Goal: Task Accomplishment & Management: Manage account settings

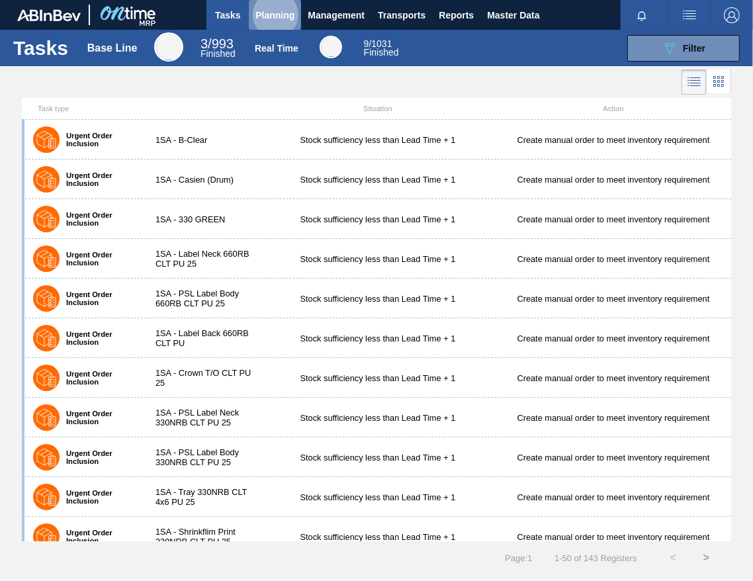
click at [267, 11] on span "Planning" at bounding box center [274, 15] width 39 height 16
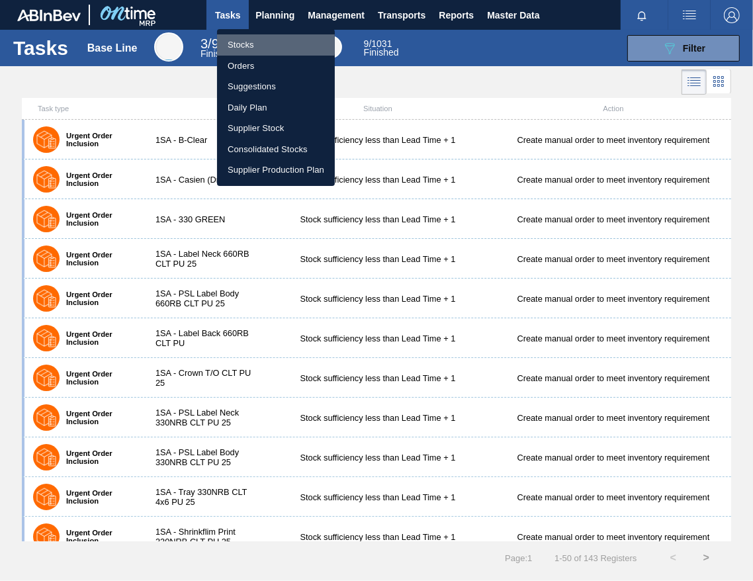
click at [226, 42] on li "Stocks" at bounding box center [276, 44] width 118 height 21
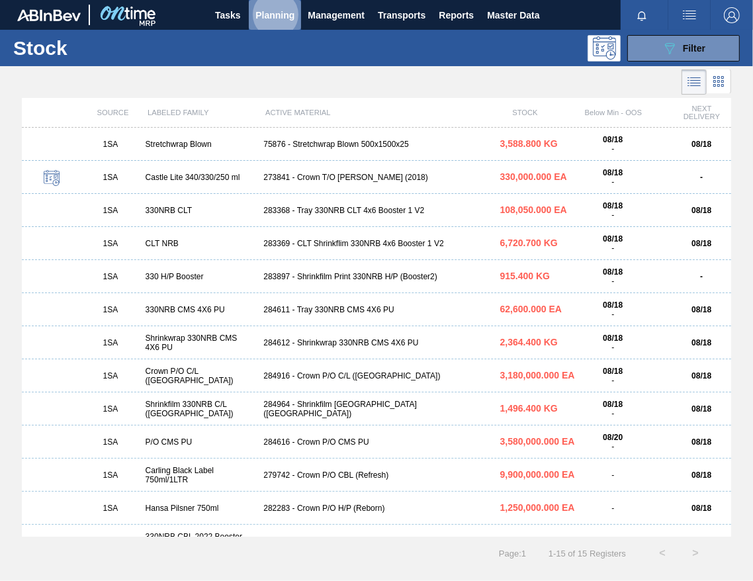
click at [284, 19] on span "Planning" at bounding box center [274, 15] width 39 height 16
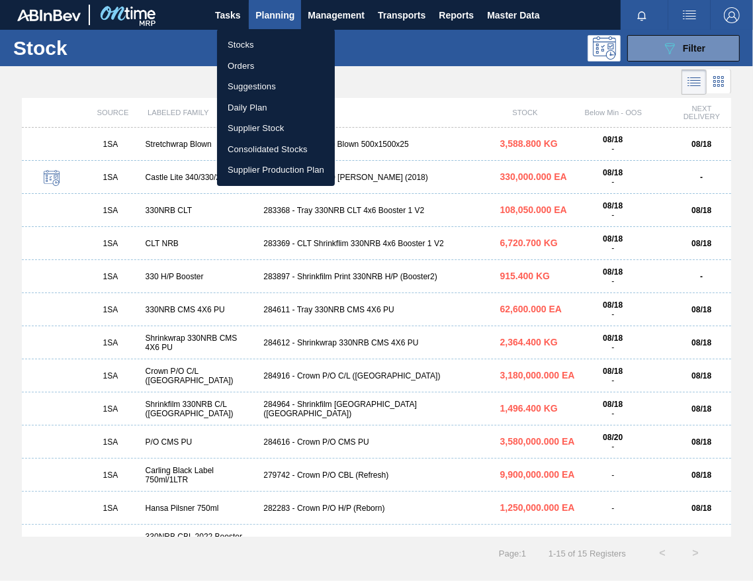
click at [253, 47] on li "Stocks" at bounding box center [276, 44] width 118 height 21
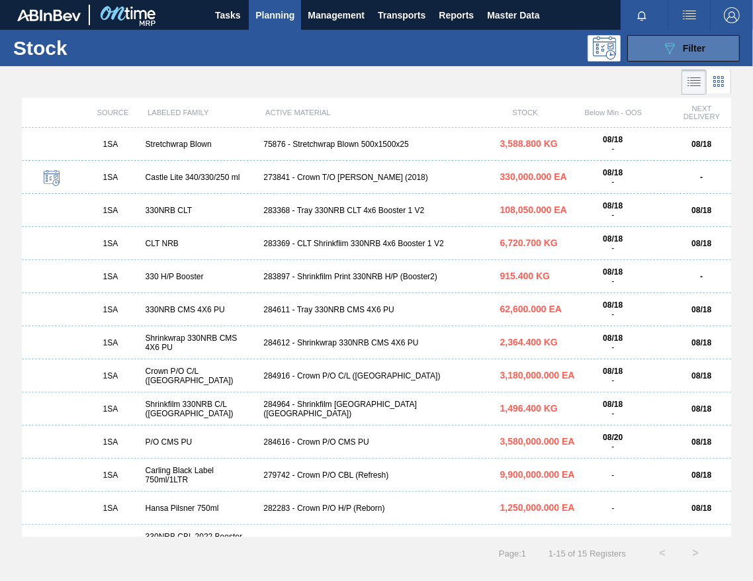
click at [693, 47] on span "Filter" at bounding box center [694, 48] width 22 height 11
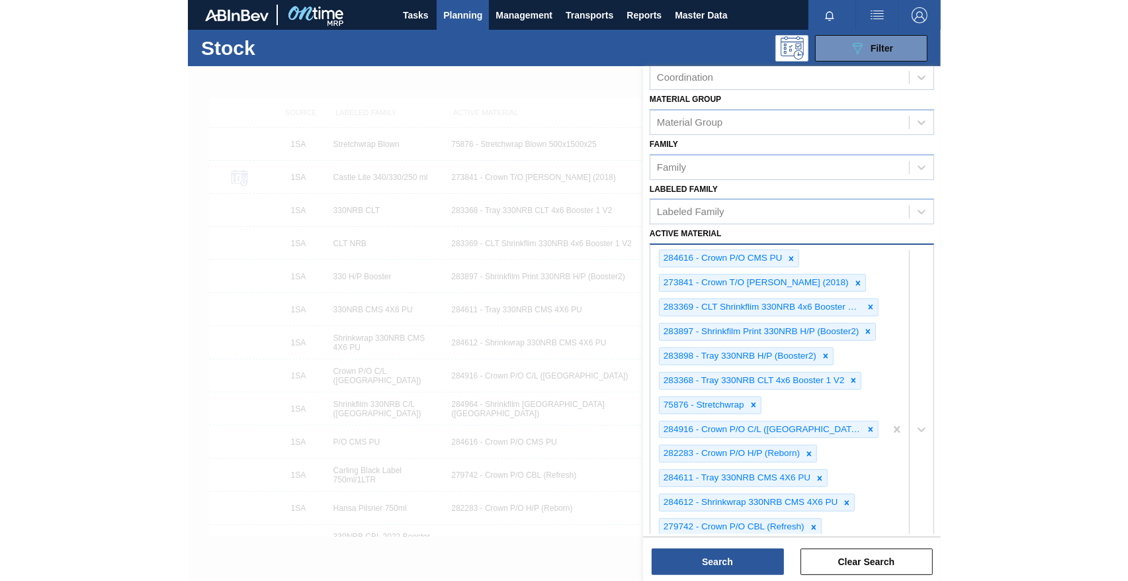
scroll to position [393, 0]
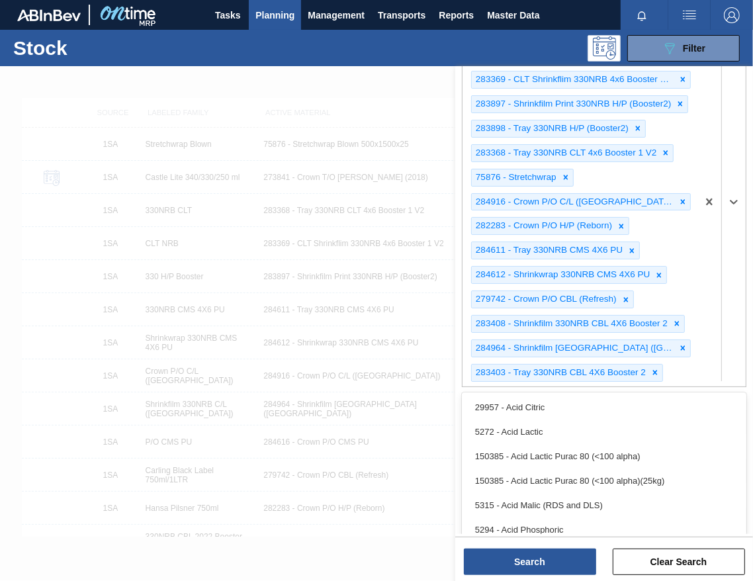
click at [569, 375] on div "284616 - Crown P/O CMS PU 273841 - Crown T/O Olaf (2018) 283369 - CLT Shrinkfli…" at bounding box center [580, 201] width 235 height 369
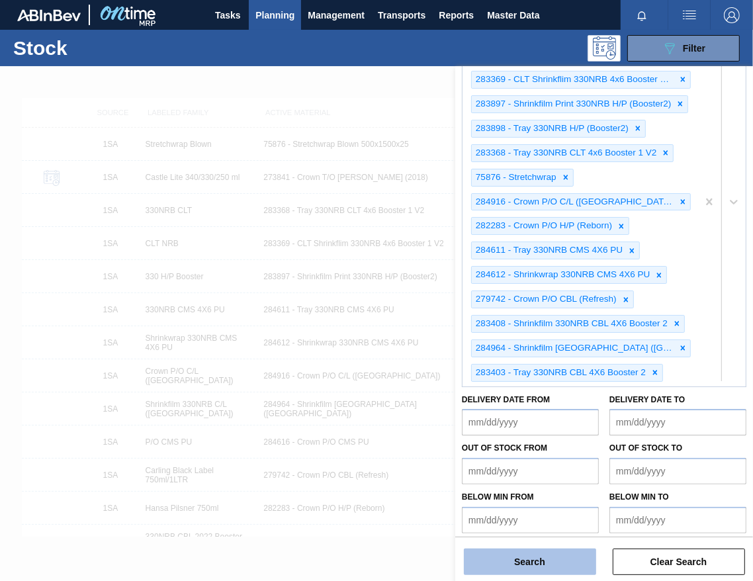
click at [562, 562] on button "Search" at bounding box center [530, 562] width 132 height 26
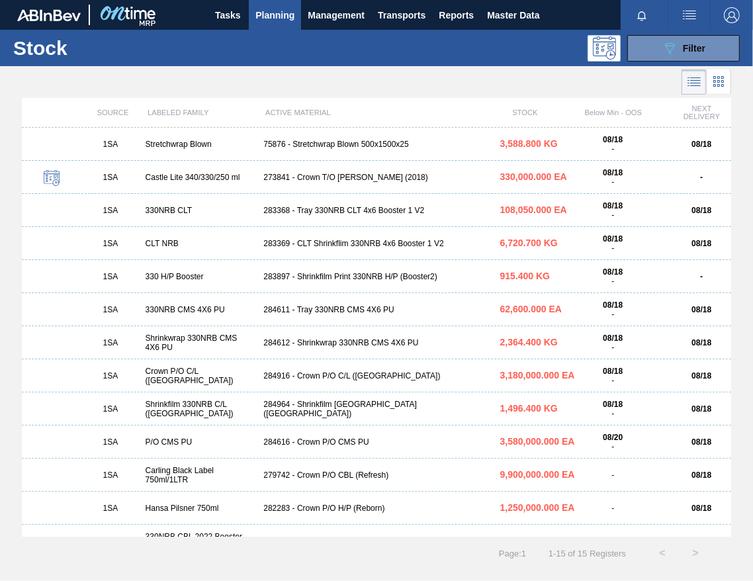
click at [359, 212] on div "283368 - Tray 330NRB CLT 4x6 Booster 1 V2" at bounding box center [376, 210] width 236 height 9
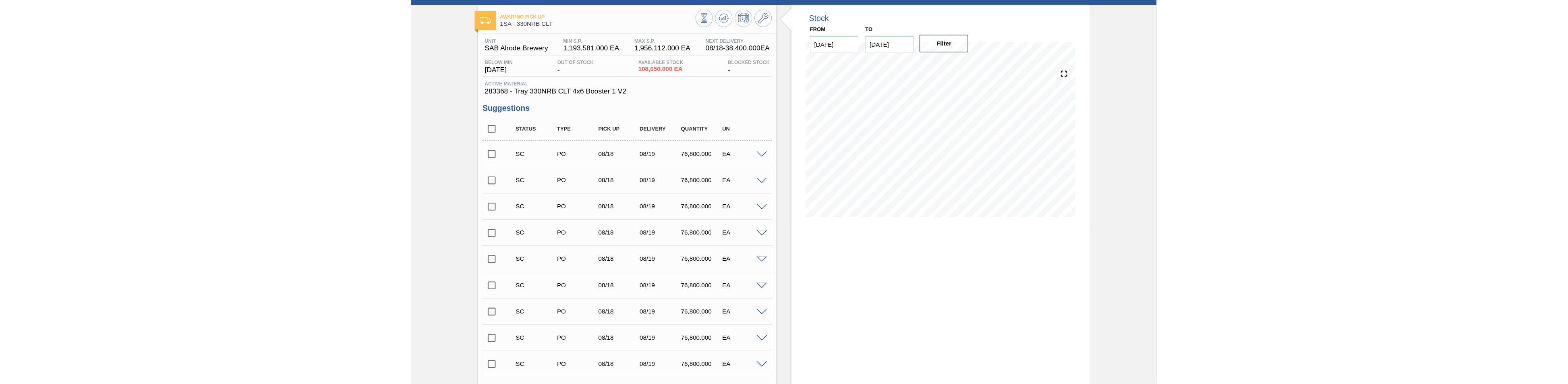
scroll to position [1, 0]
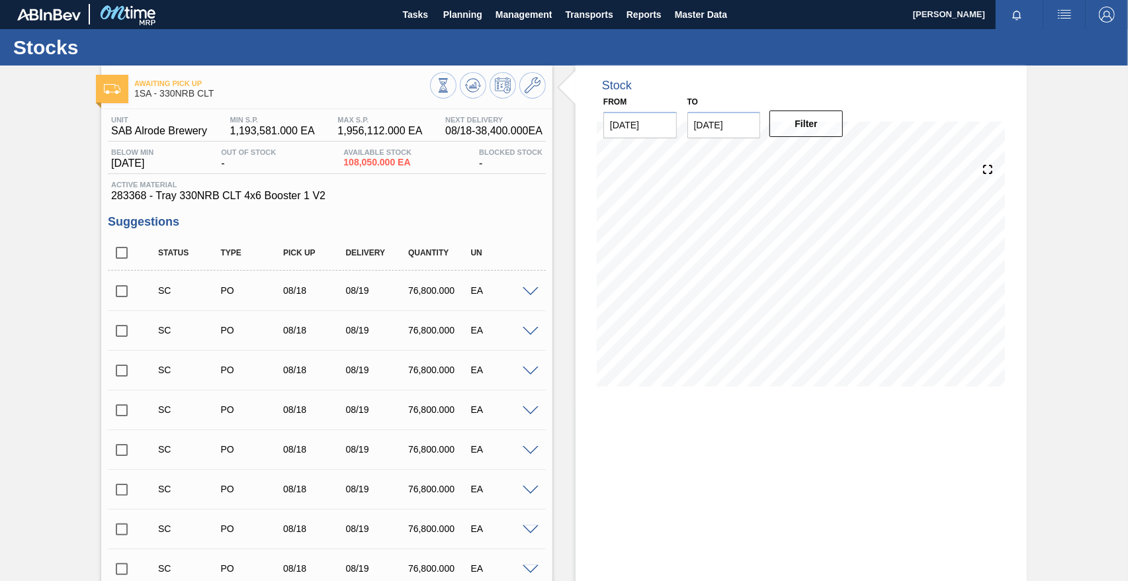
click at [122, 293] on input "checkbox" at bounding box center [122, 291] width 28 height 28
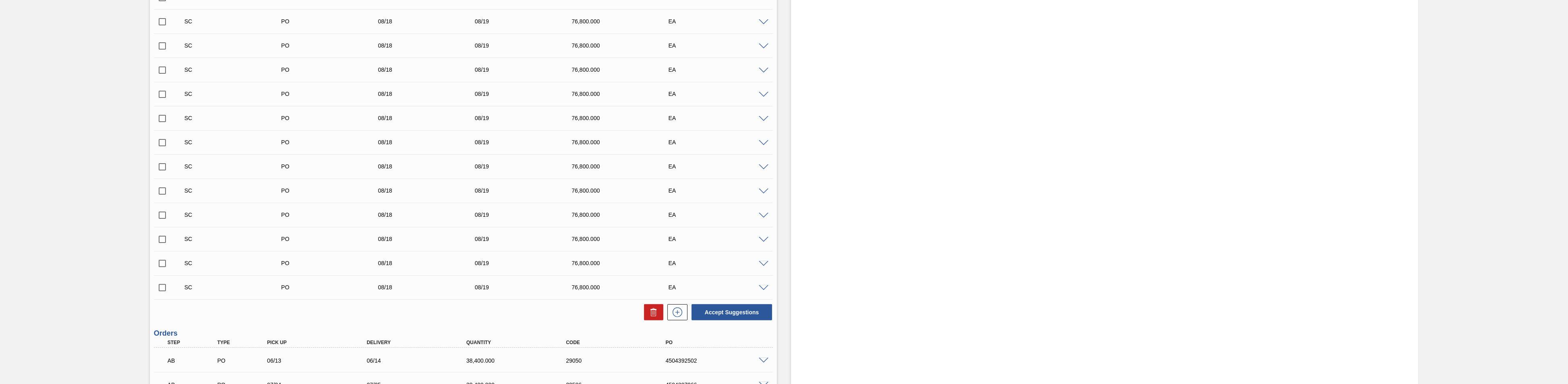
scroll to position [453, 0]
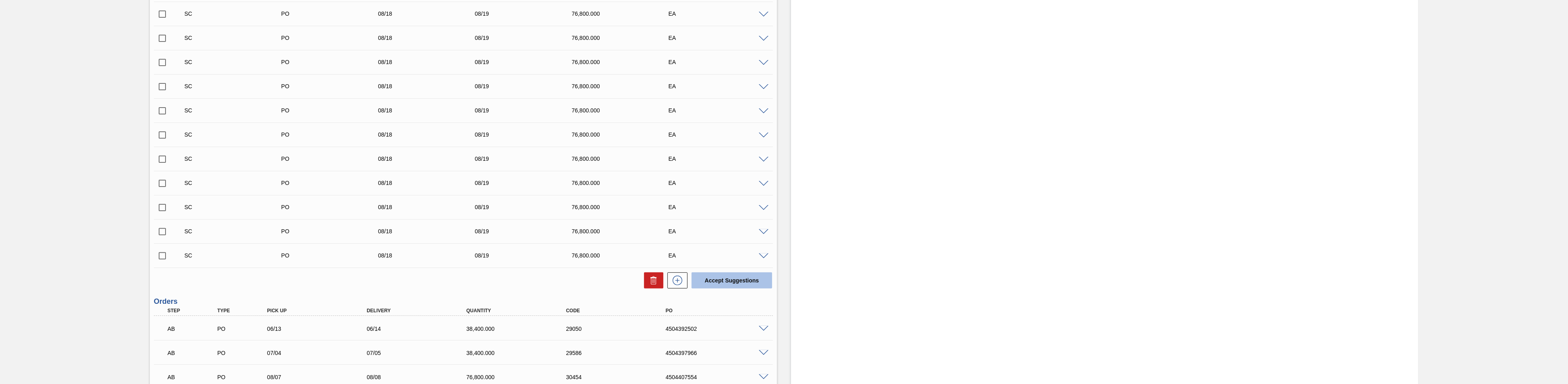
click at [458, 274] on button "Accept Suggestions" at bounding box center [732, 280] width 80 height 16
checkbox input "false"
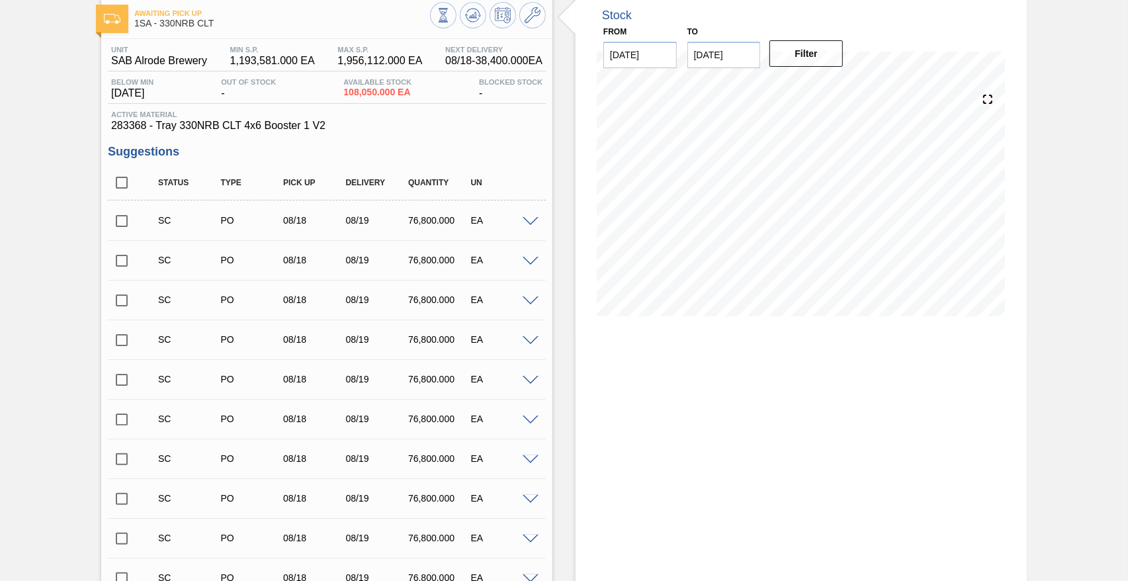
scroll to position [83, 0]
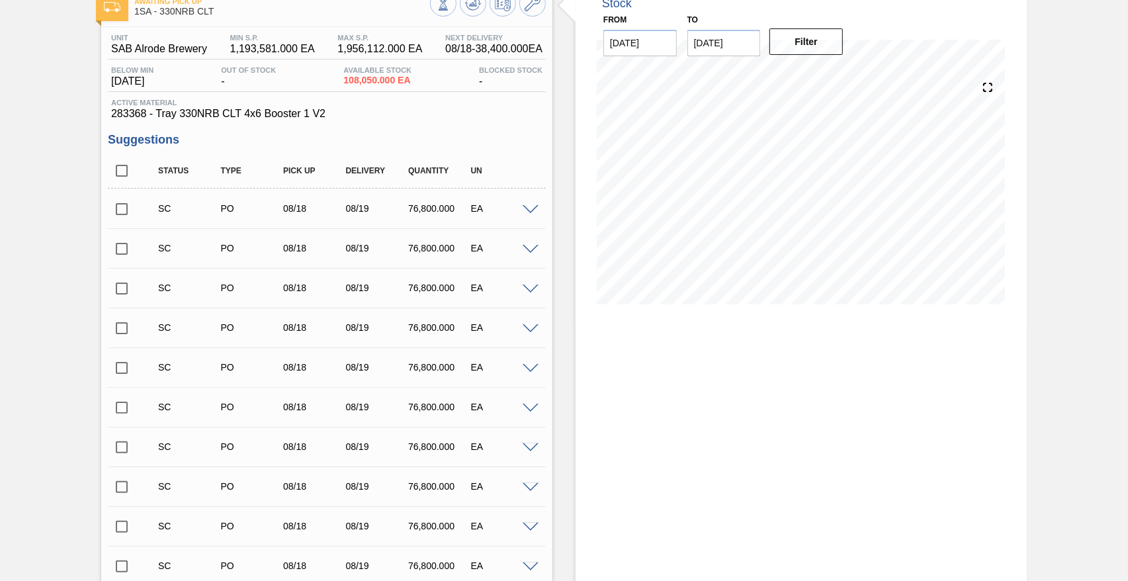
click at [118, 208] on input "checkbox" at bounding box center [122, 209] width 28 height 28
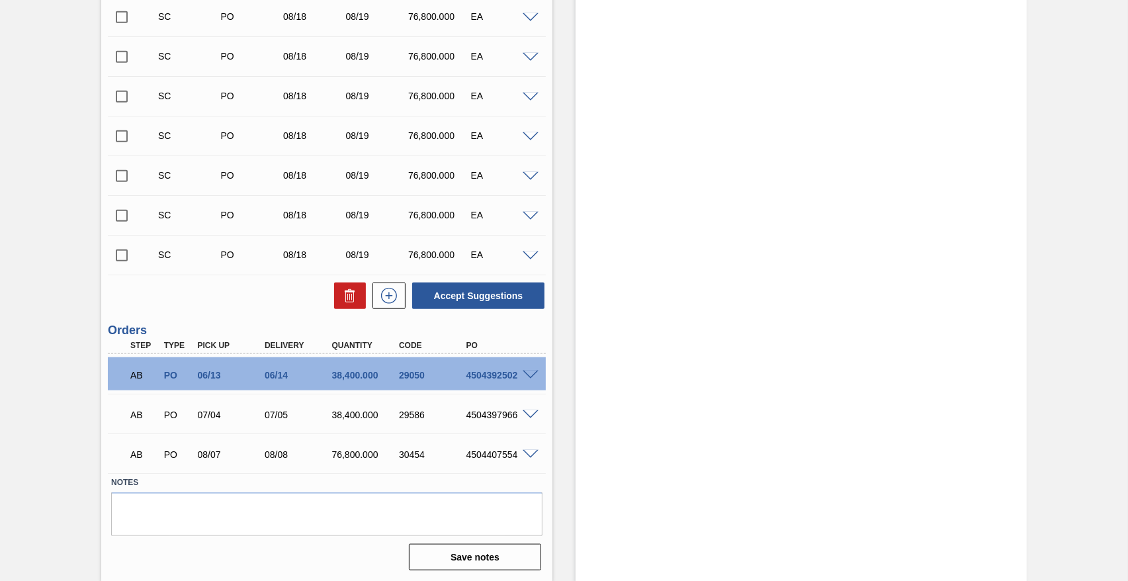
scroll to position [910, 0]
click at [472, 292] on button "Accept Suggestions" at bounding box center [478, 295] width 132 height 26
checkbox input "false"
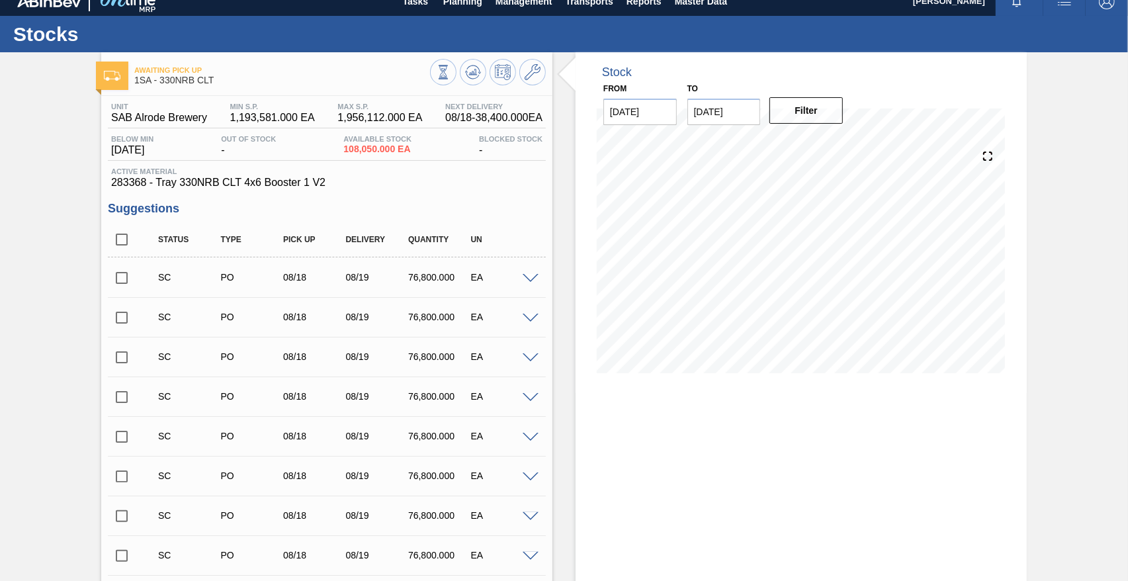
scroll to position [0, 0]
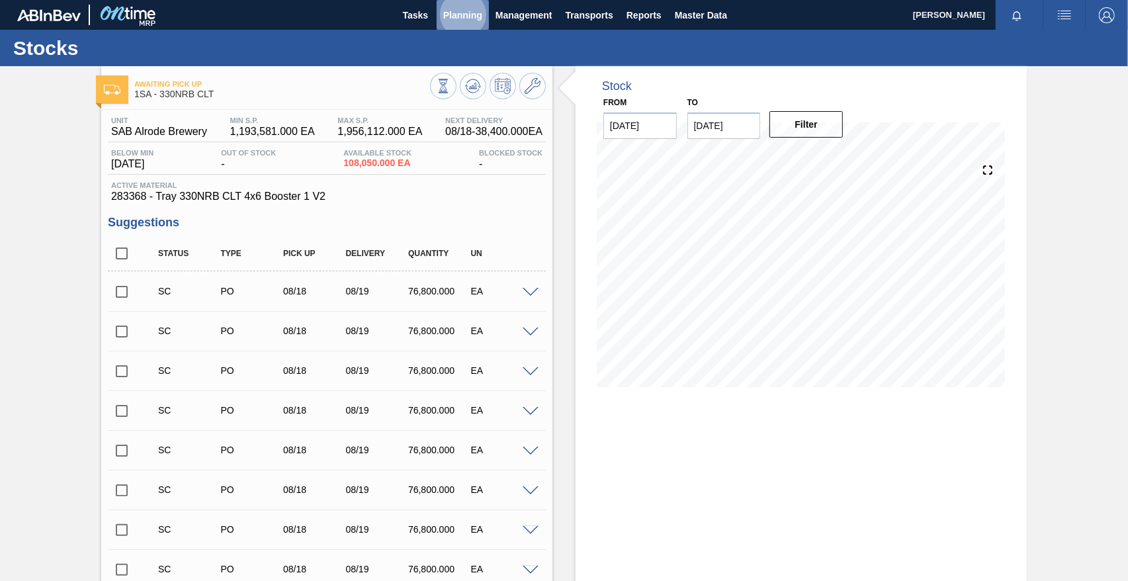
click at [477, 15] on span "Planning" at bounding box center [462, 15] width 39 height 16
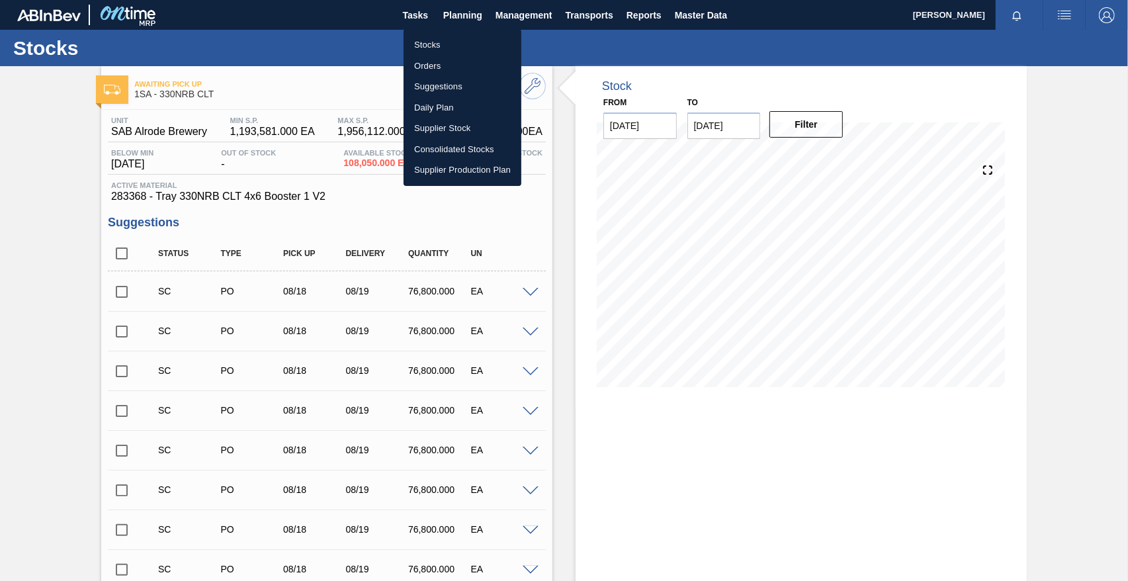
drag, startPoint x: 435, startPoint y: 63, endPoint x: 892, endPoint y: 38, distance: 457.9
click at [435, 63] on li "Orders" at bounding box center [463, 66] width 118 height 21
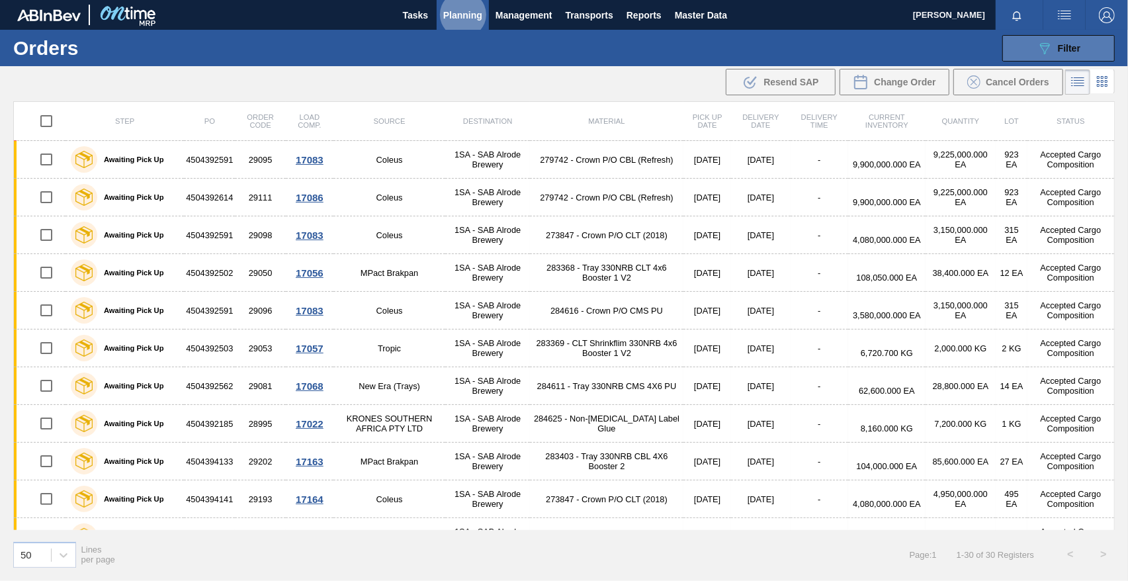
click at [752, 48] on span "Filter" at bounding box center [1069, 48] width 22 height 11
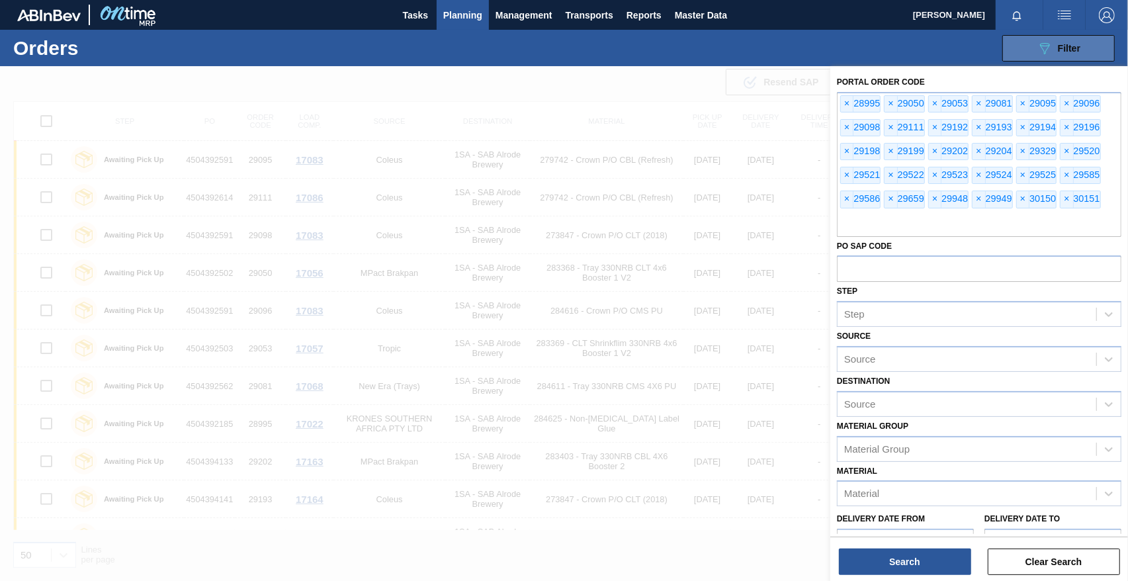
click at [752, 35] on button "089F7B8B-B2A5-4AFE-B5C0-19BA573D28AC Filter" at bounding box center [1058, 48] width 112 height 26
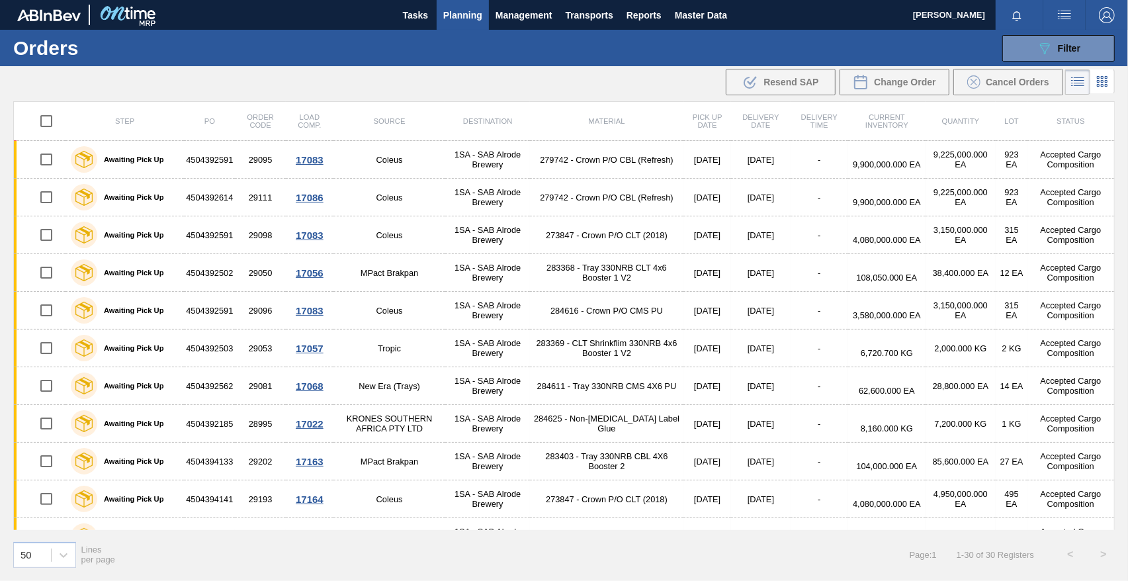
click at [465, 17] on span "Planning" at bounding box center [462, 15] width 39 height 16
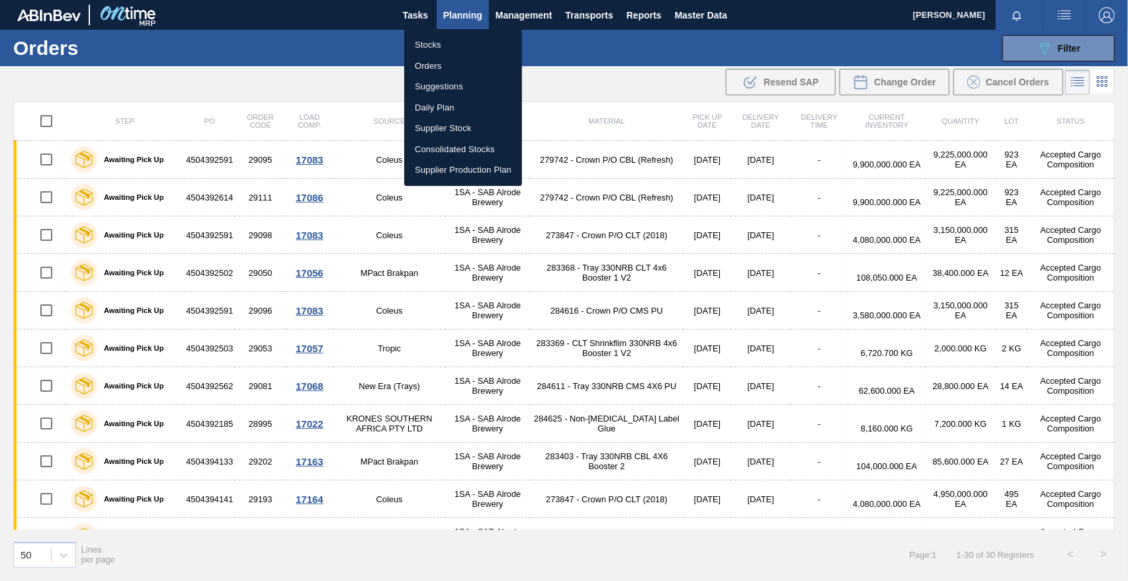
click at [427, 64] on li "Orders" at bounding box center [463, 66] width 118 height 21
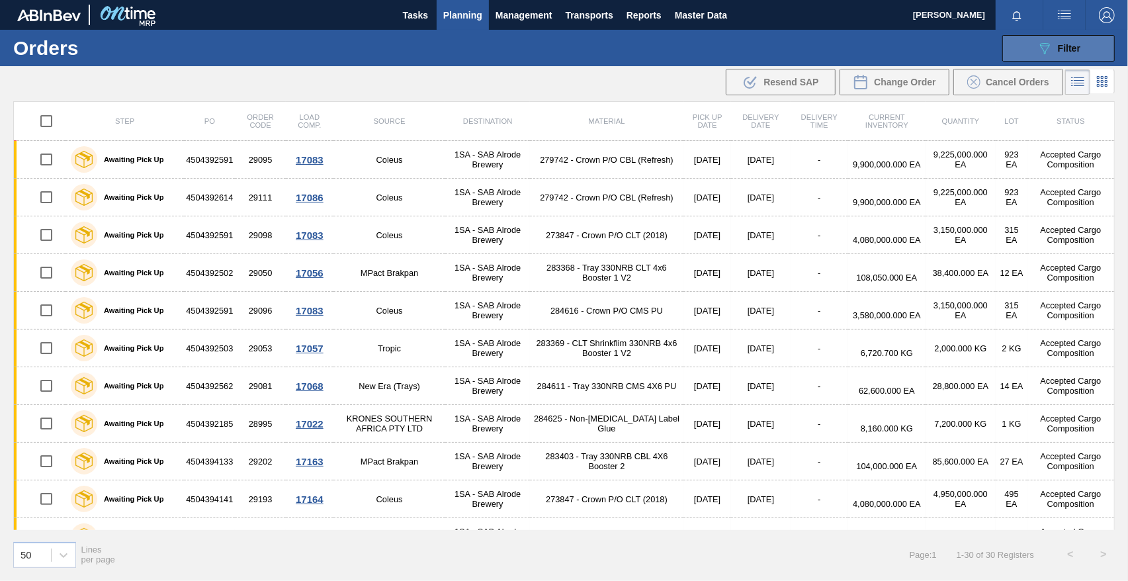
click at [752, 44] on span "Filter" at bounding box center [1069, 48] width 22 height 11
click at [752, 48] on span "Filter" at bounding box center [1069, 48] width 22 height 11
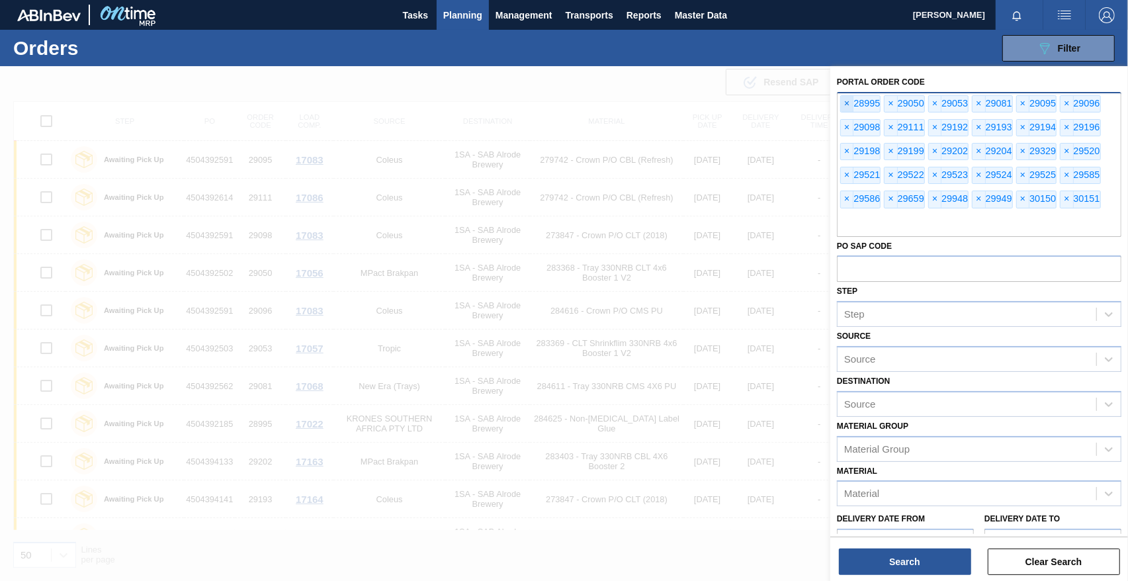
click at [752, 101] on span "×" at bounding box center [847, 104] width 13 height 16
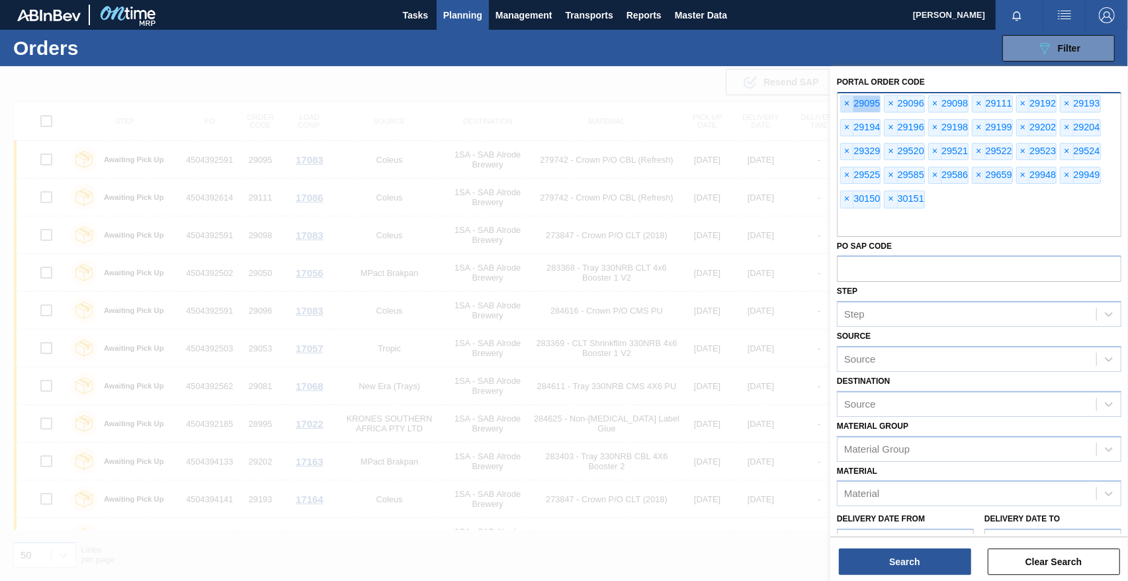
click at [752, 101] on span "×" at bounding box center [847, 104] width 13 height 16
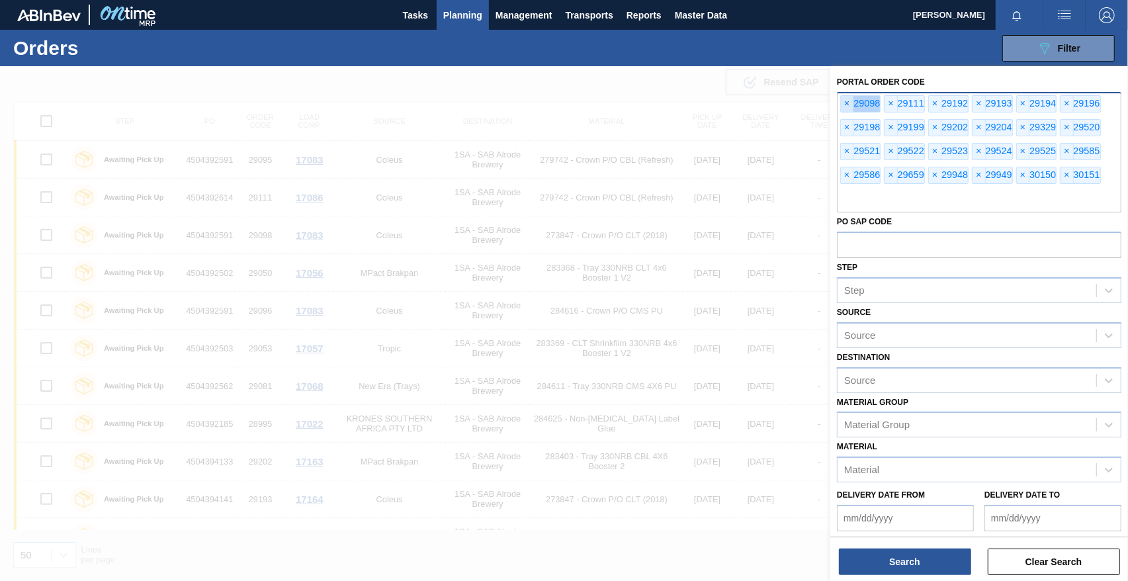
click at [752, 101] on span "×" at bounding box center [847, 104] width 13 height 16
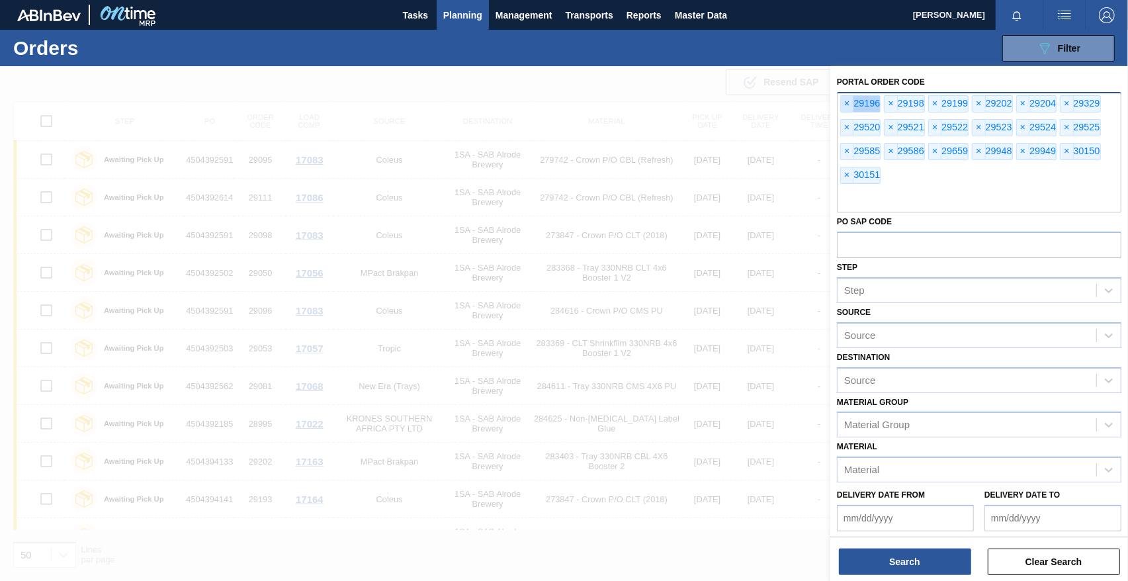
click at [752, 101] on span "×" at bounding box center [847, 104] width 13 height 16
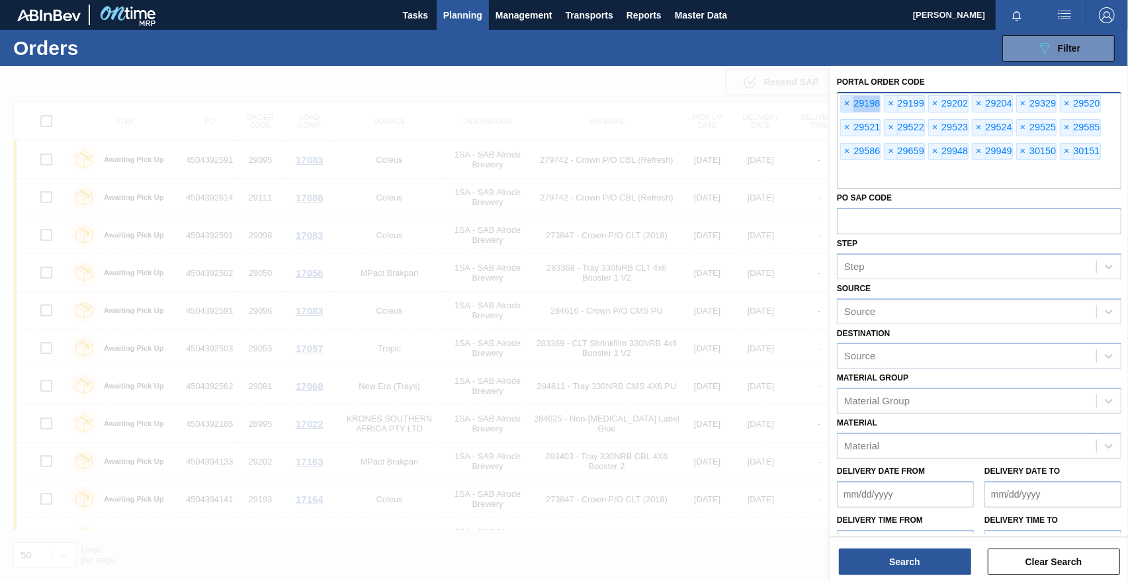
click at [752, 101] on span "×" at bounding box center [847, 104] width 13 height 16
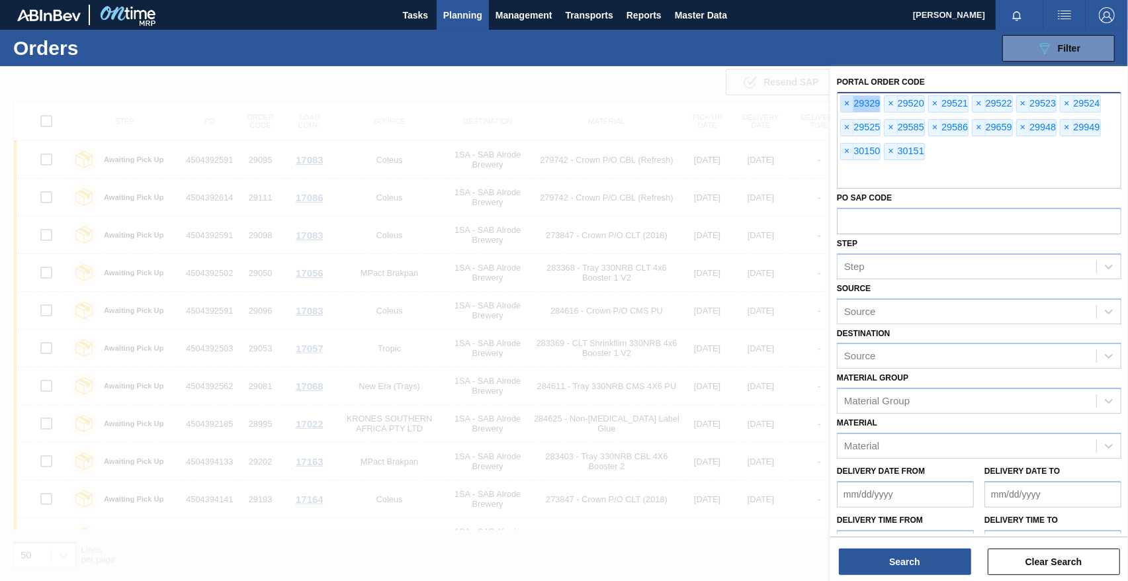
click at [752, 101] on span "×" at bounding box center [847, 104] width 13 height 16
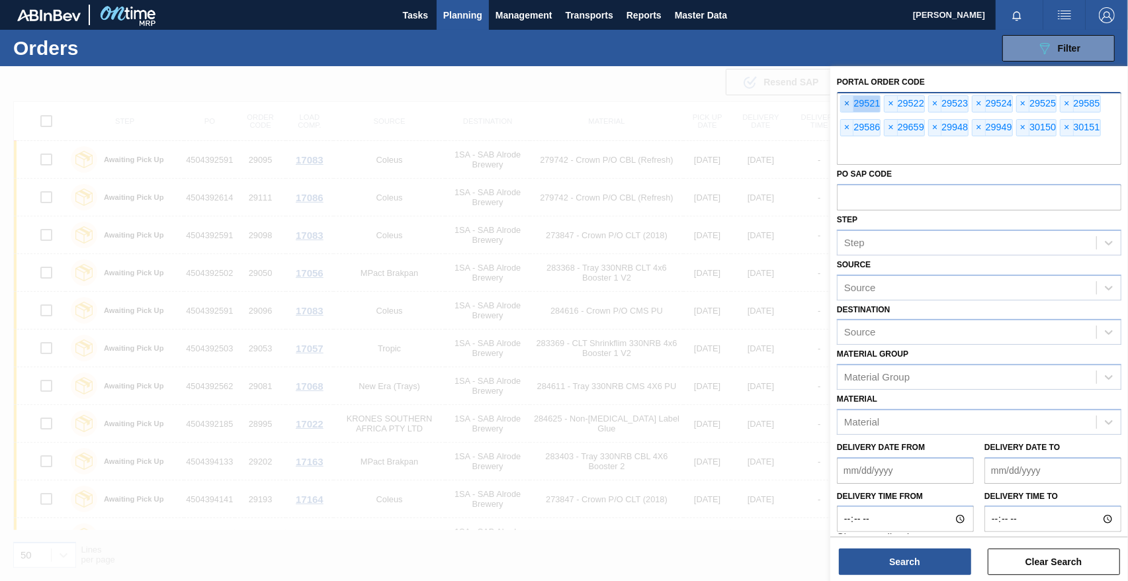
click at [752, 101] on span "×" at bounding box center [847, 104] width 13 height 16
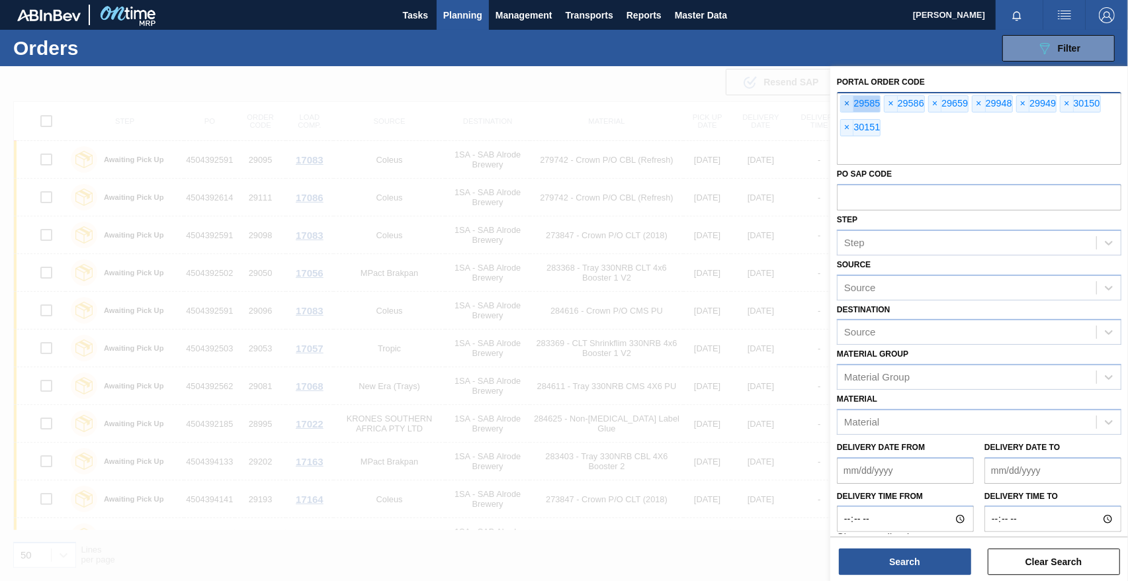
click at [752, 101] on span "×" at bounding box center [847, 104] width 13 height 16
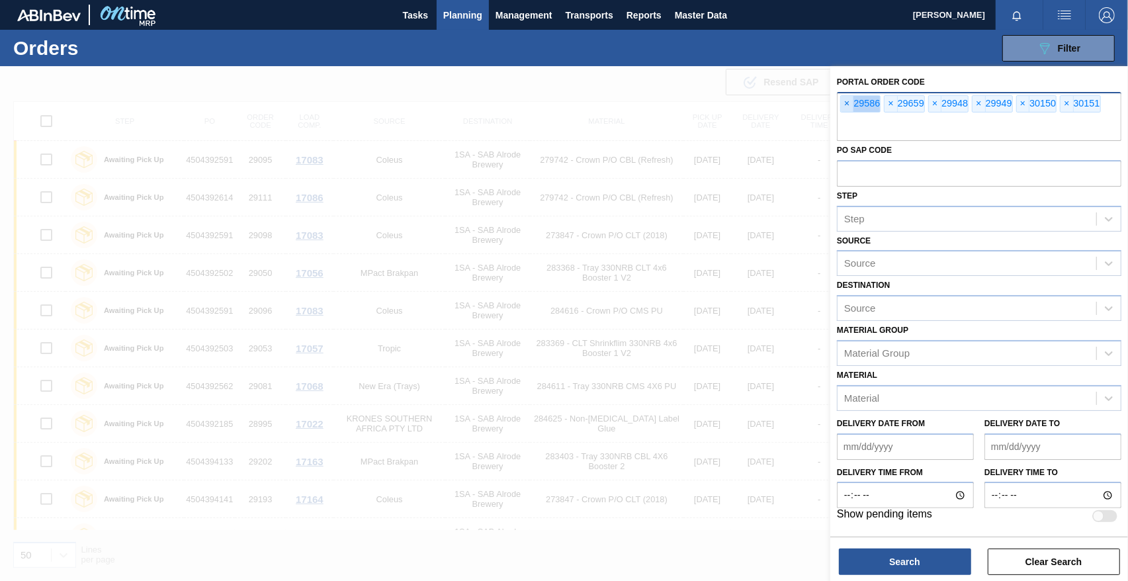
click at [752, 101] on span "×" at bounding box center [847, 104] width 13 height 16
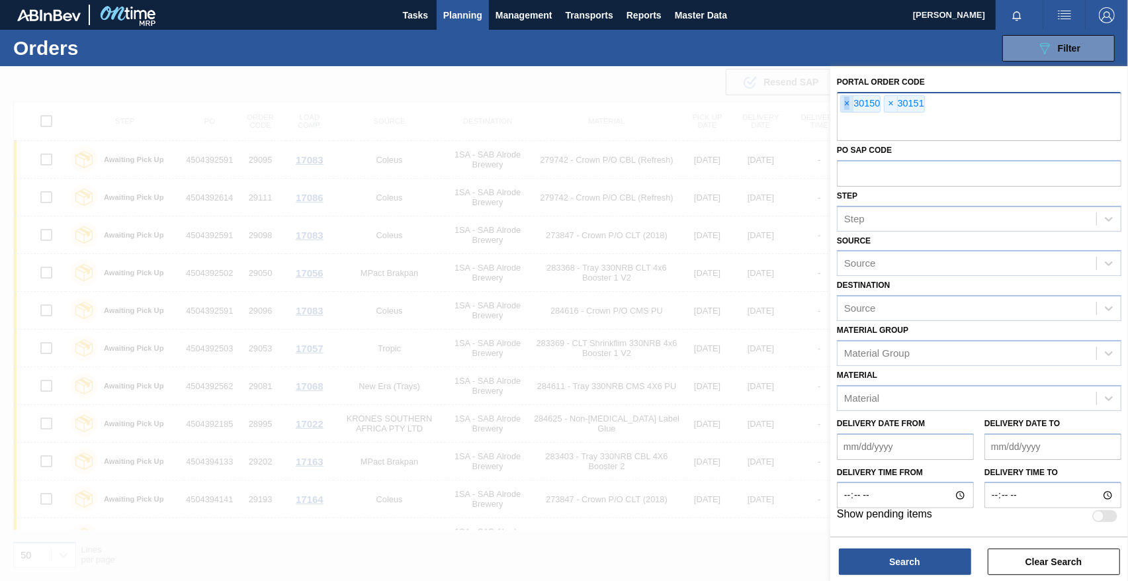
click at [752, 101] on span "×" at bounding box center [847, 104] width 13 height 16
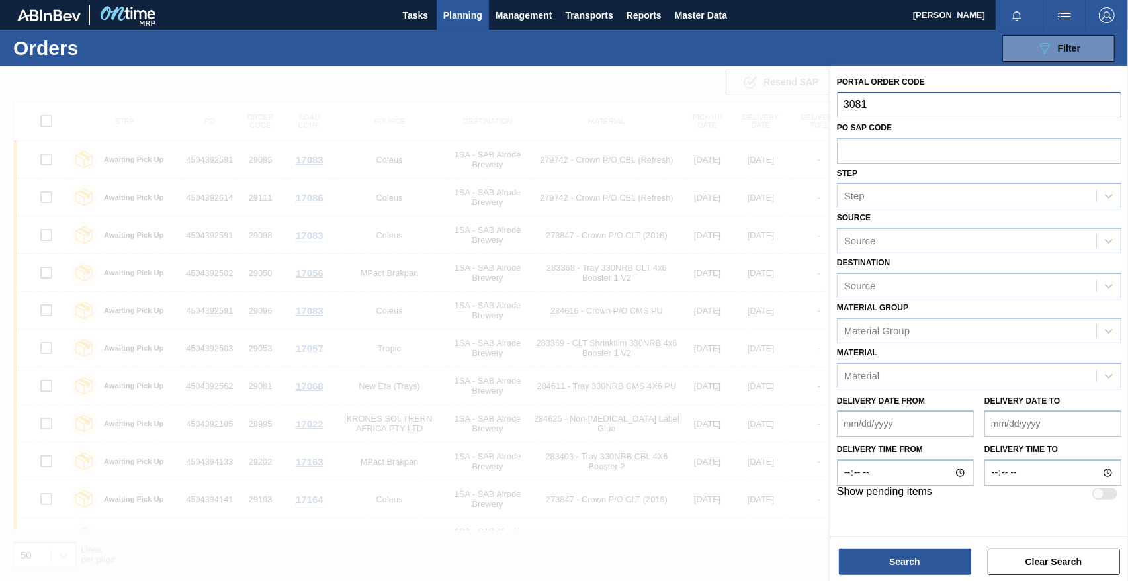
type input "30819"
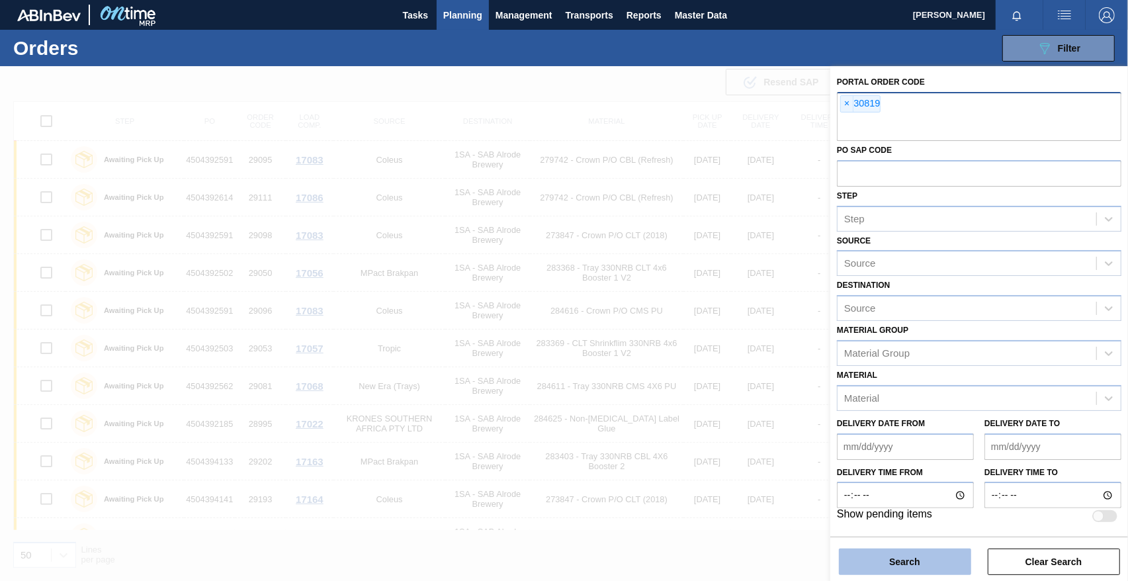
click at [752, 568] on button "Search" at bounding box center [905, 562] width 132 height 26
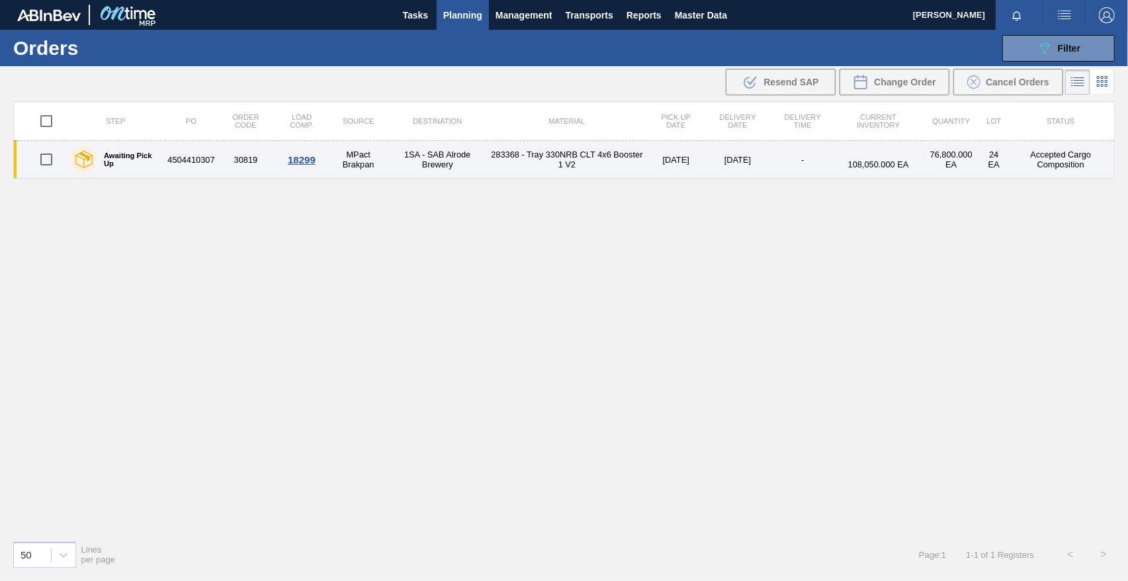
click at [298, 161] on div "18299" at bounding box center [302, 159] width 50 height 11
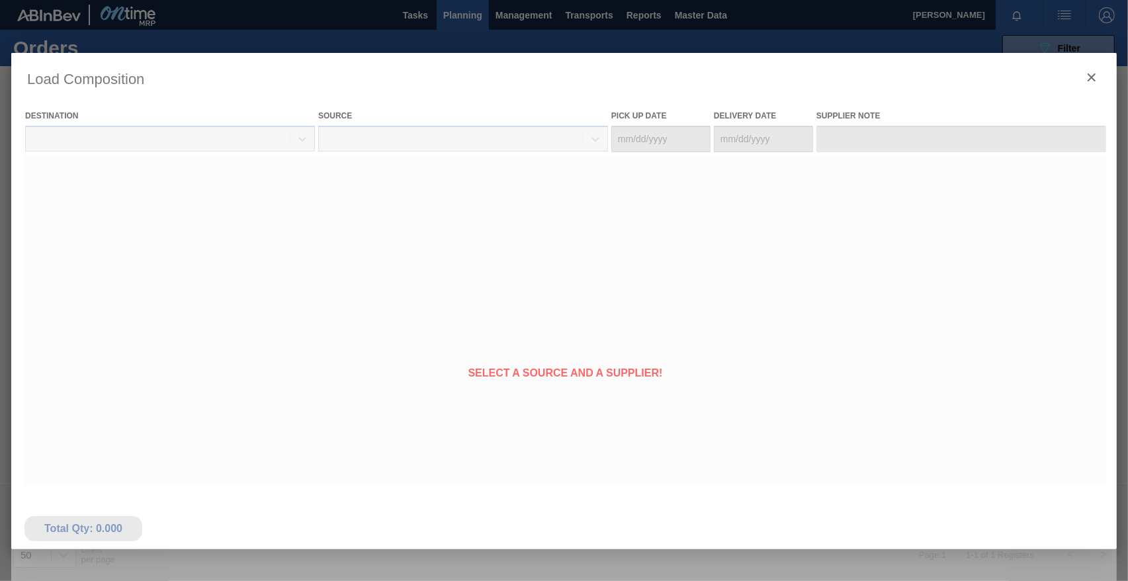
type Date "[DATE]"
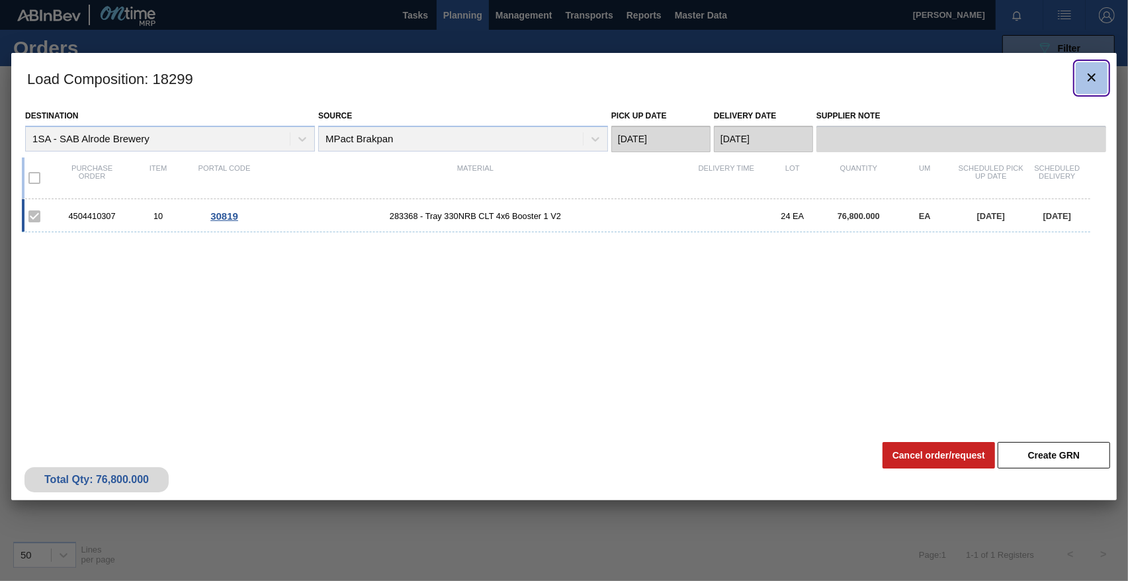
click at [752, 73] on icon "botão de ícone" at bounding box center [1092, 77] width 16 height 16
